Goal: Check status: Check status

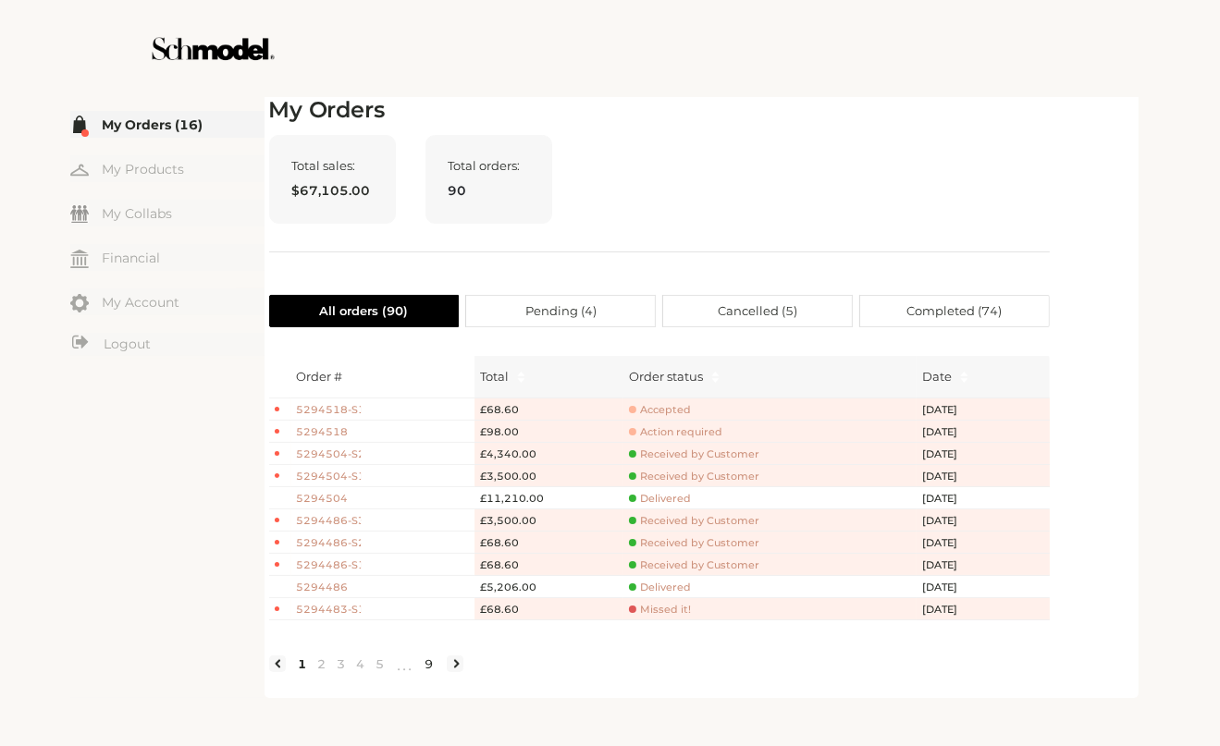
click at [421, 672] on link "9" at bounding box center [429, 664] width 19 height 17
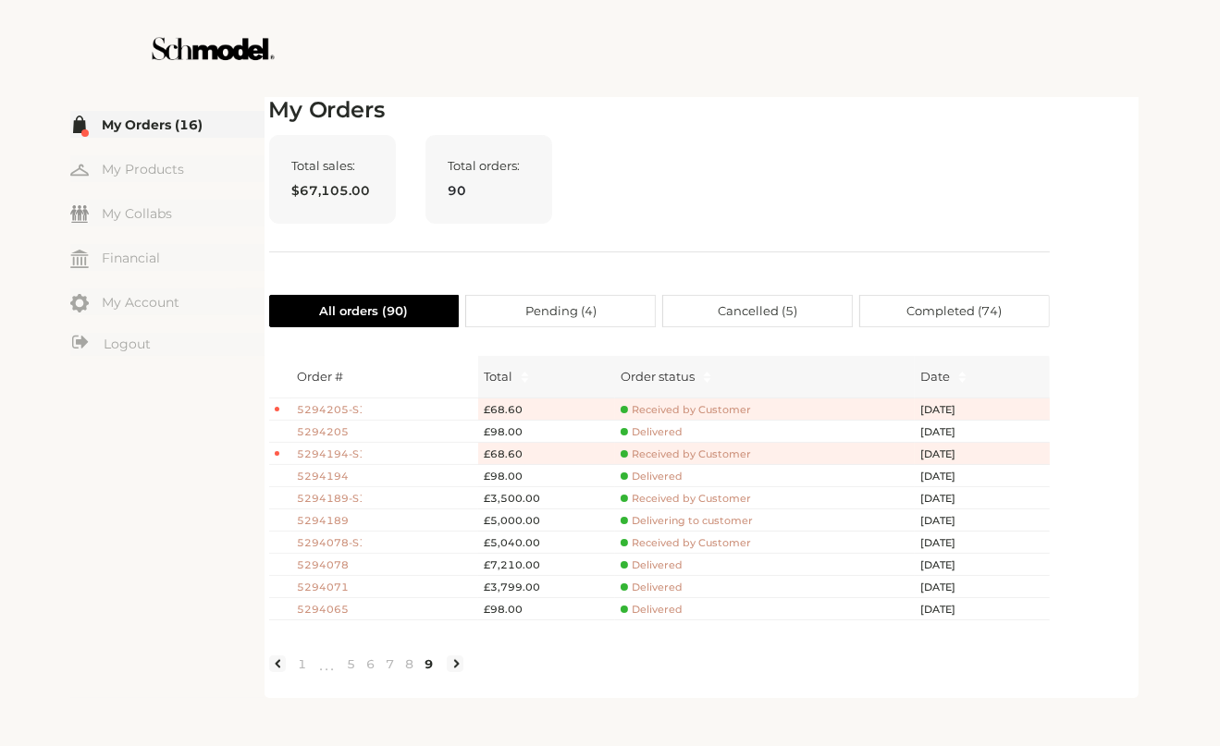
click at [453, 672] on li at bounding box center [455, 664] width 17 height 17
click at [948, 296] on span "Completed ( 74 )" at bounding box center [953, 311] width 95 height 31
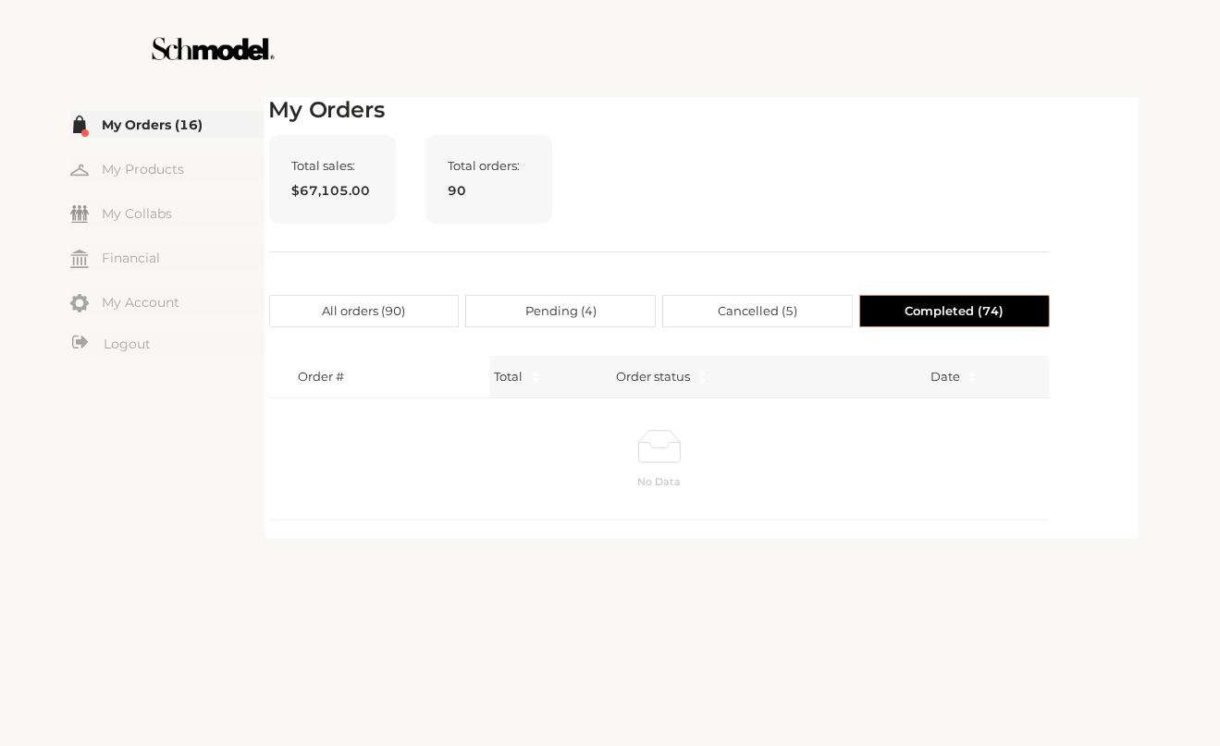
click at [359, 313] on span "All orders ( 90 )" at bounding box center [363, 311] width 83 height 31
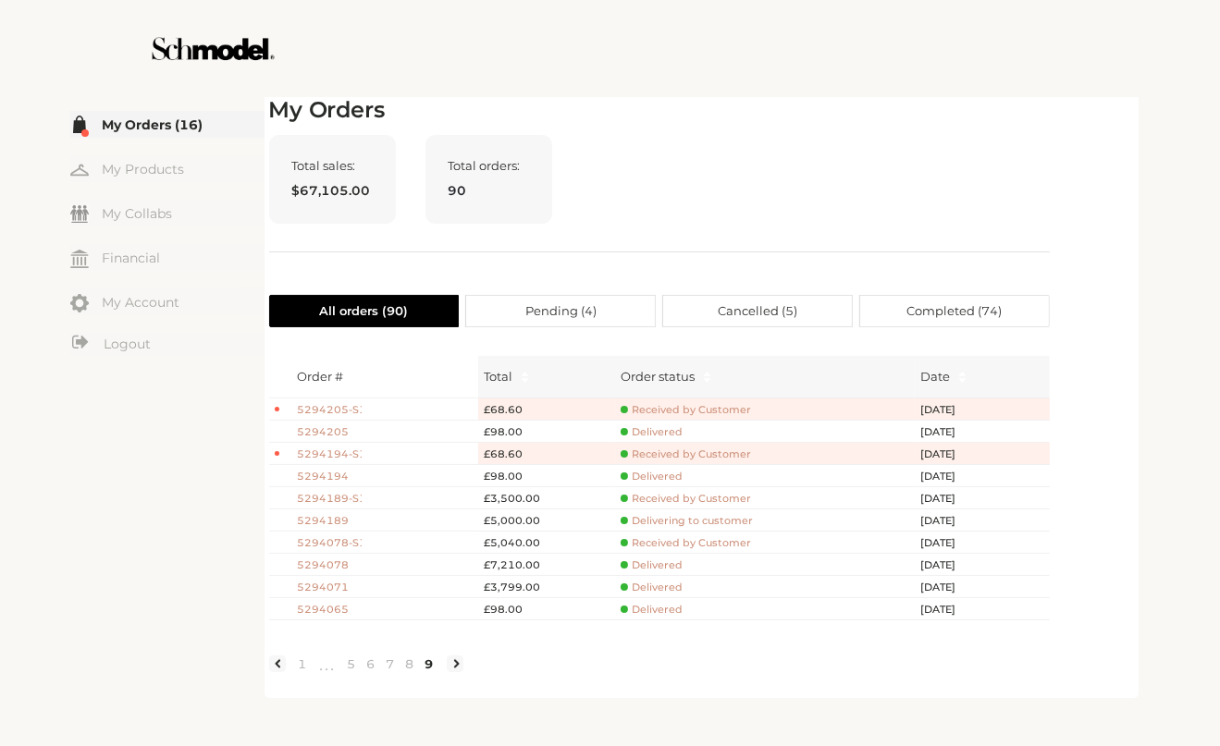
click at [999, 233] on div "Total sales: $67,105.00 Total orders: 90" at bounding box center [659, 193] width 780 height 117
click at [770, 313] on span "Cancelled ( 5 )" at bounding box center [757, 311] width 80 height 31
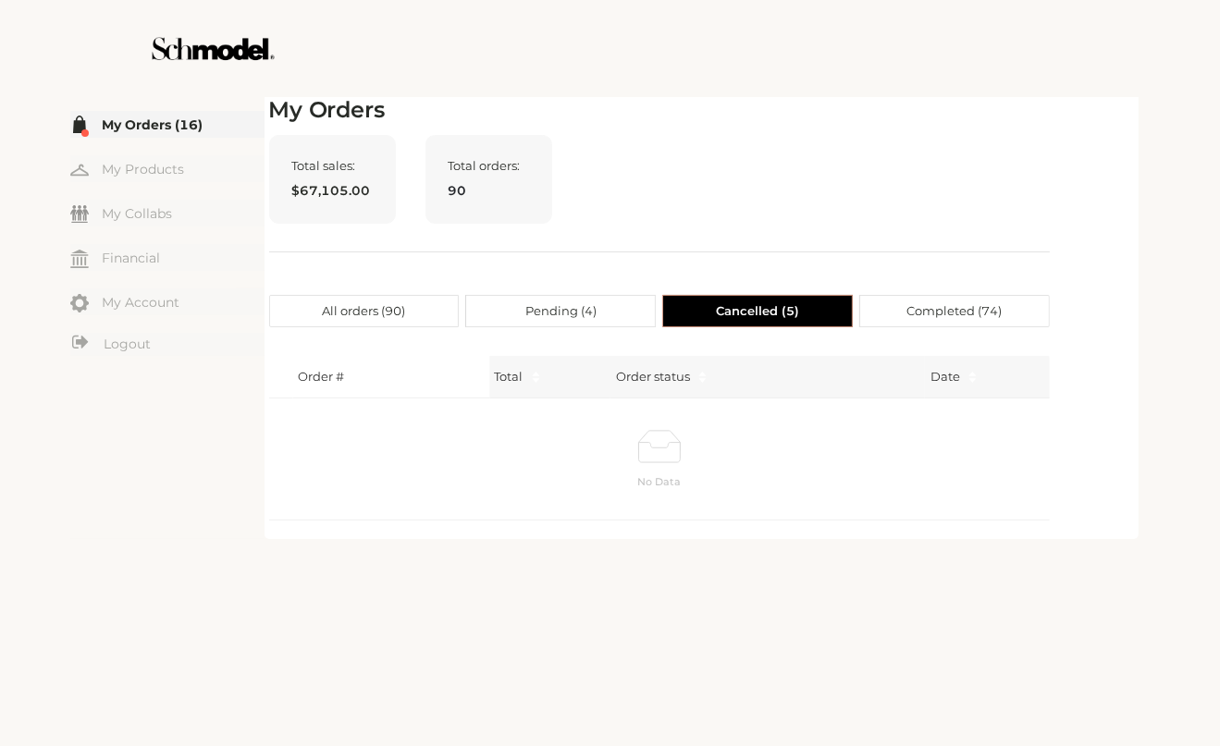
click at [936, 304] on span "Completed ( 74 )" at bounding box center [953, 311] width 95 height 31
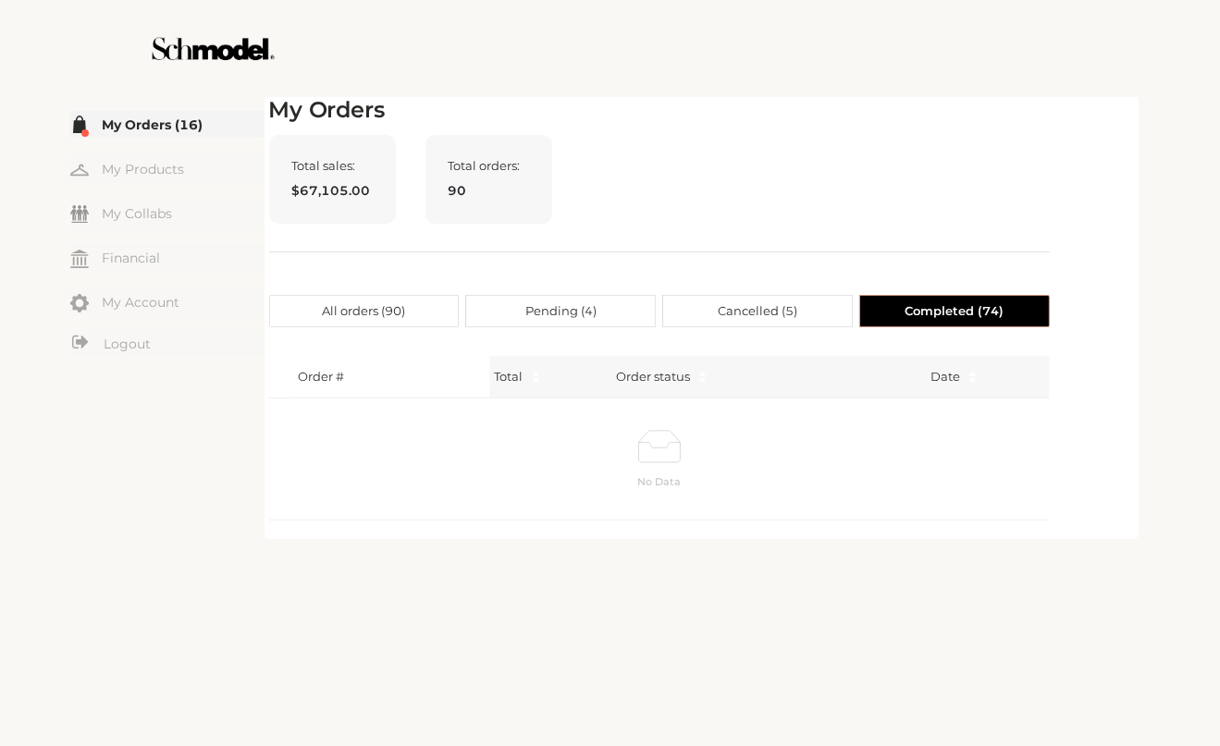
click at [515, 301] on label "Pending ( 4 )" at bounding box center [561, 311] width 190 height 32
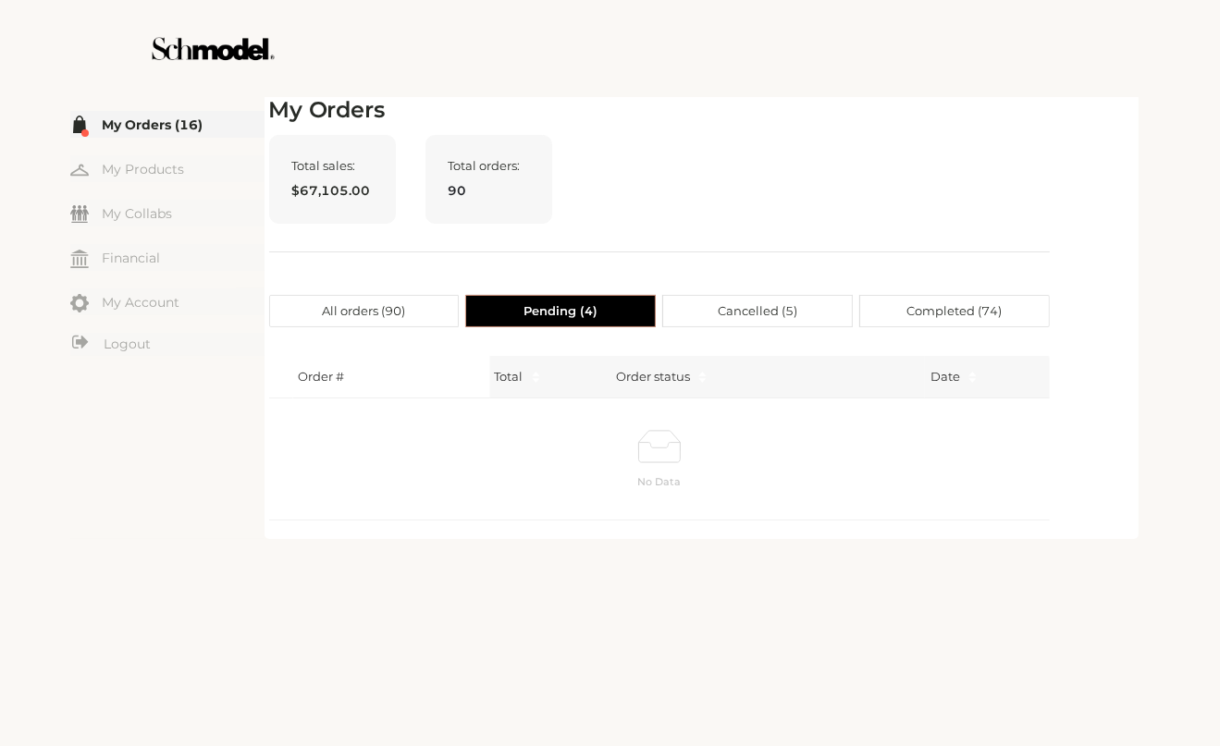
click at [342, 310] on span "All orders ( 90 )" at bounding box center [363, 311] width 83 height 31
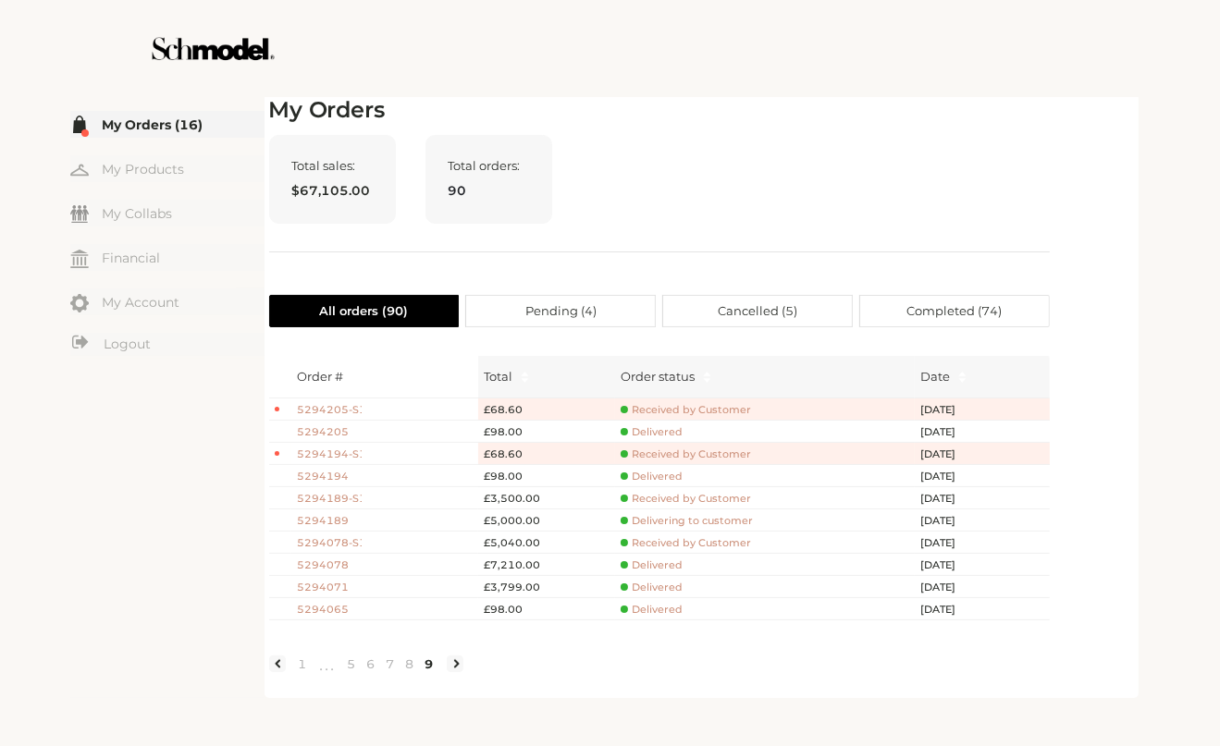
click at [451, 672] on li at bounding box center [455, 664] width 17 height 17
click at [459, 672] on li at bounding box center [455, 664] width 17 height 17
click at [1077, 563] on div "My Orders Total sales: $67,105.00 Total orders: 90 All orders ( 90 ) Pending ( …" at bounding box center [701, 395] width 865 height 596
click at [1078, 204] on div "My Orders Total sales: $67,105.00 Total orders: 90 All orders ( 90 ) Pending ( …" at bounding box center [701, 395] width 865 height 596
click at [1033, 177] on div "Total sales: $67,105.00 Total orders: 90" at bounding box center [659, 193] width 780 height 117
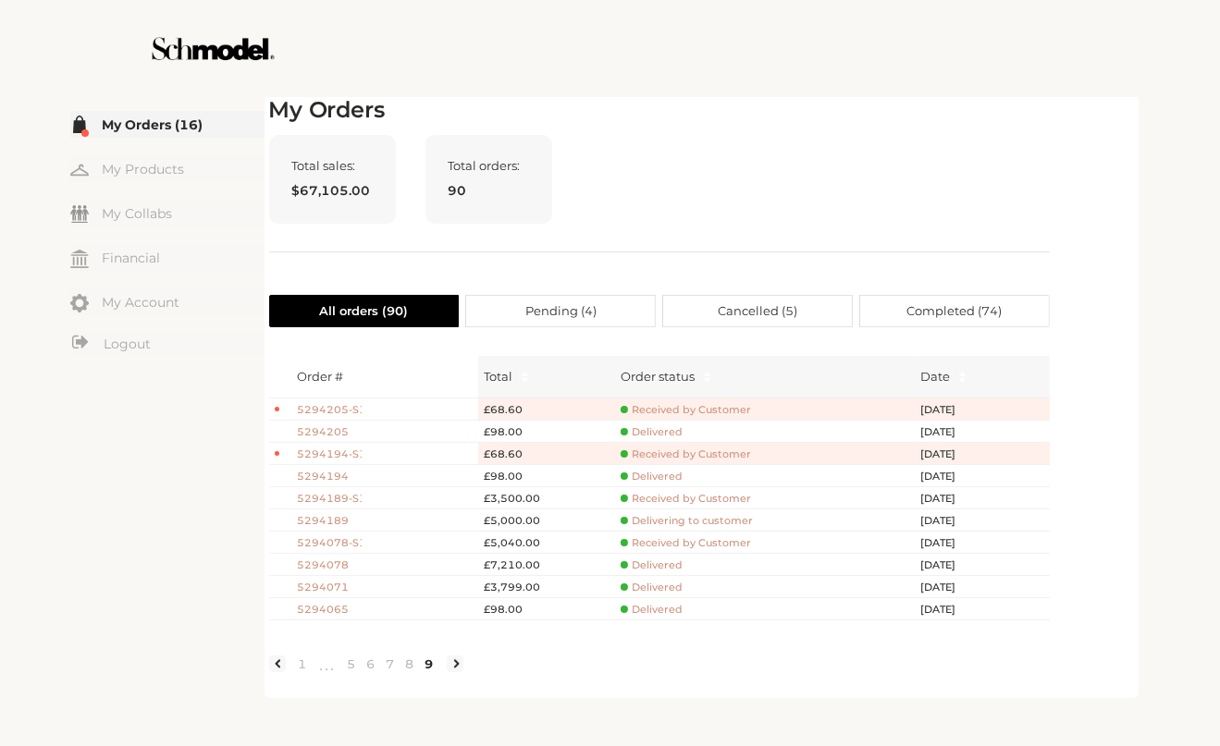
click at [1033, 177] on div "Total sales: $67,105.00 Total orders: 90" at bounding box center [659, 193] width 780 height 117
click at [1121, 356] on div "My Orders Total sales: $67,105.00 Total orders: 90 All orders ( 90 ) Pending ( …" at bounding box center [701, 395] width 865 height 596
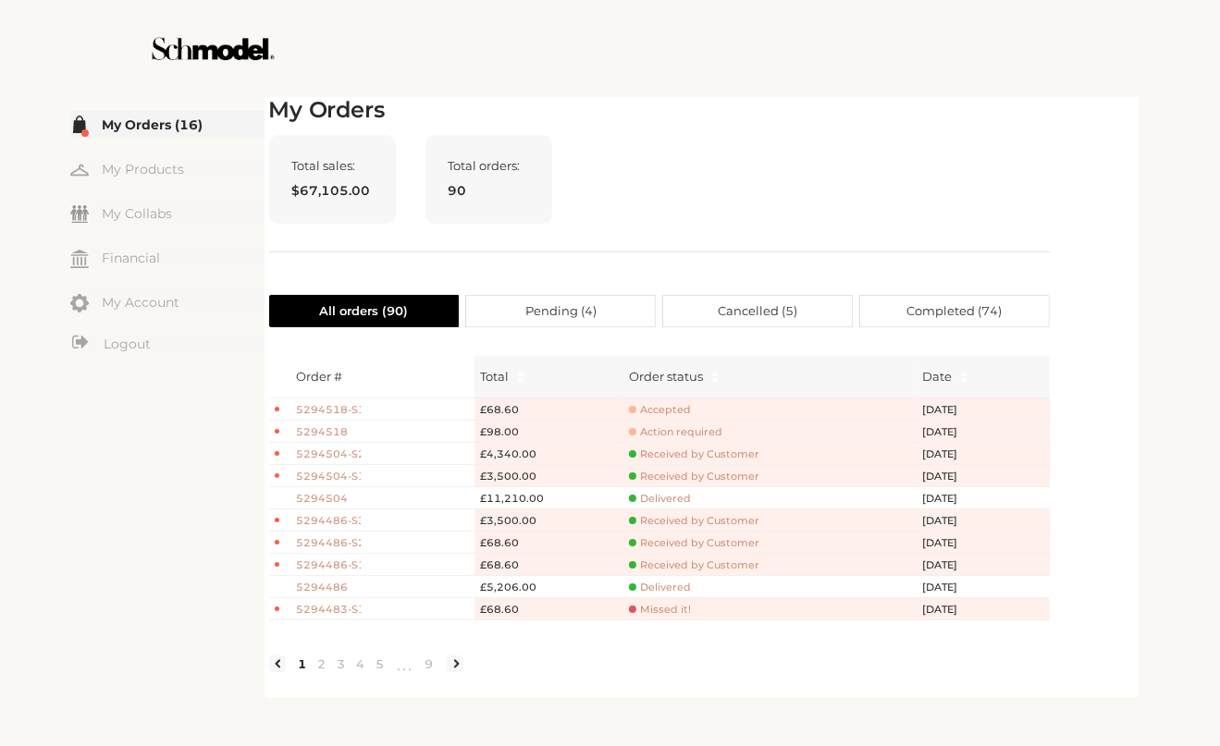
click at [978, 303] on span "Completed ( 74 )" at bounding box center [953, 311] width 95 height 31
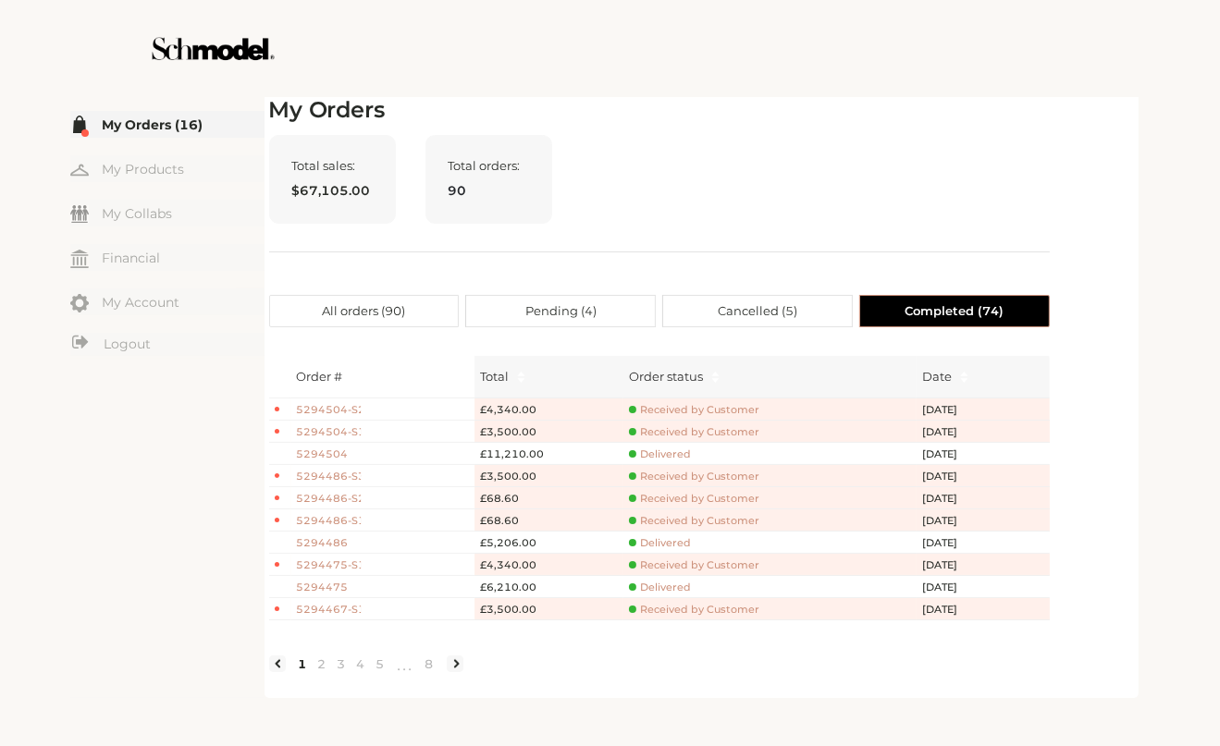
click at [343, 408] on span "5294504-S2" at bounding box center [329, 410] width 65 height 16
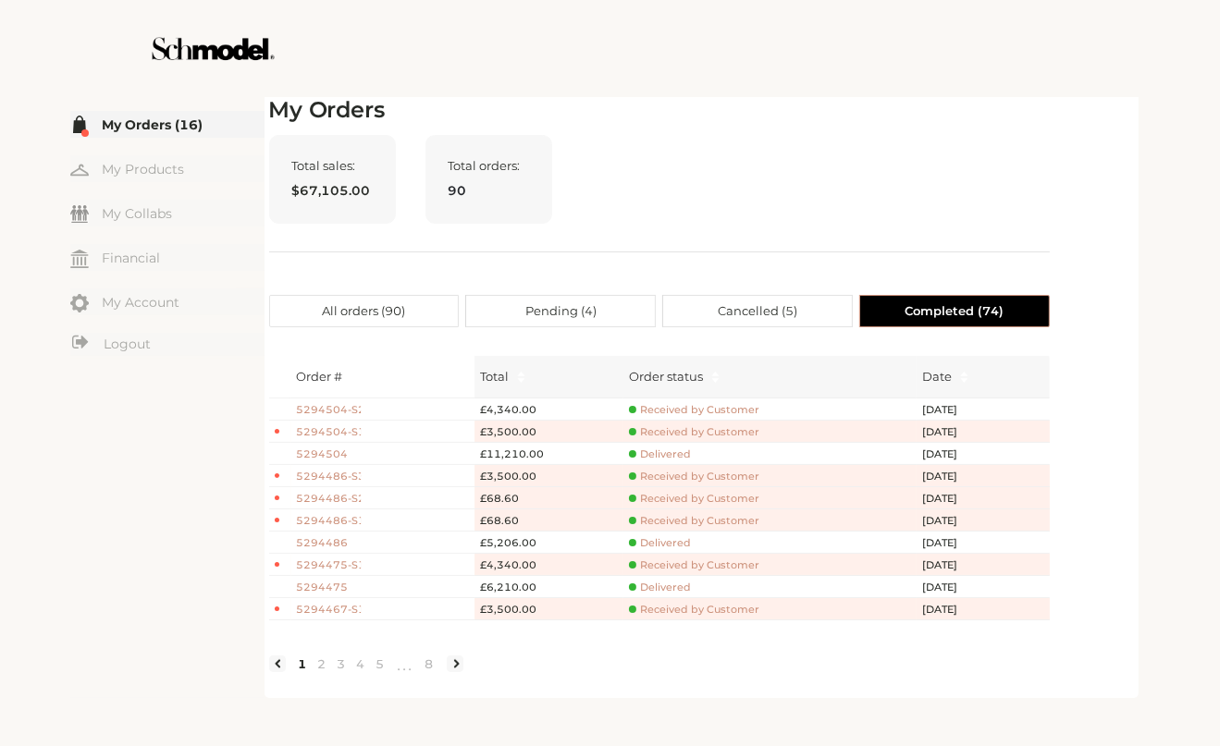
click at [889, 129] on div "My Orders Total sales: $67,105.00 Total orders: 90 All orders ( 90 ) Pending ( …" at bounding box center [659, 395] width 780 height 596
click at [311, 308] on label "All orders ( 90 )" at bounding box center [364, 311] width 190 height 32
